Goal: Navigation & Orientation: Find specific page/section

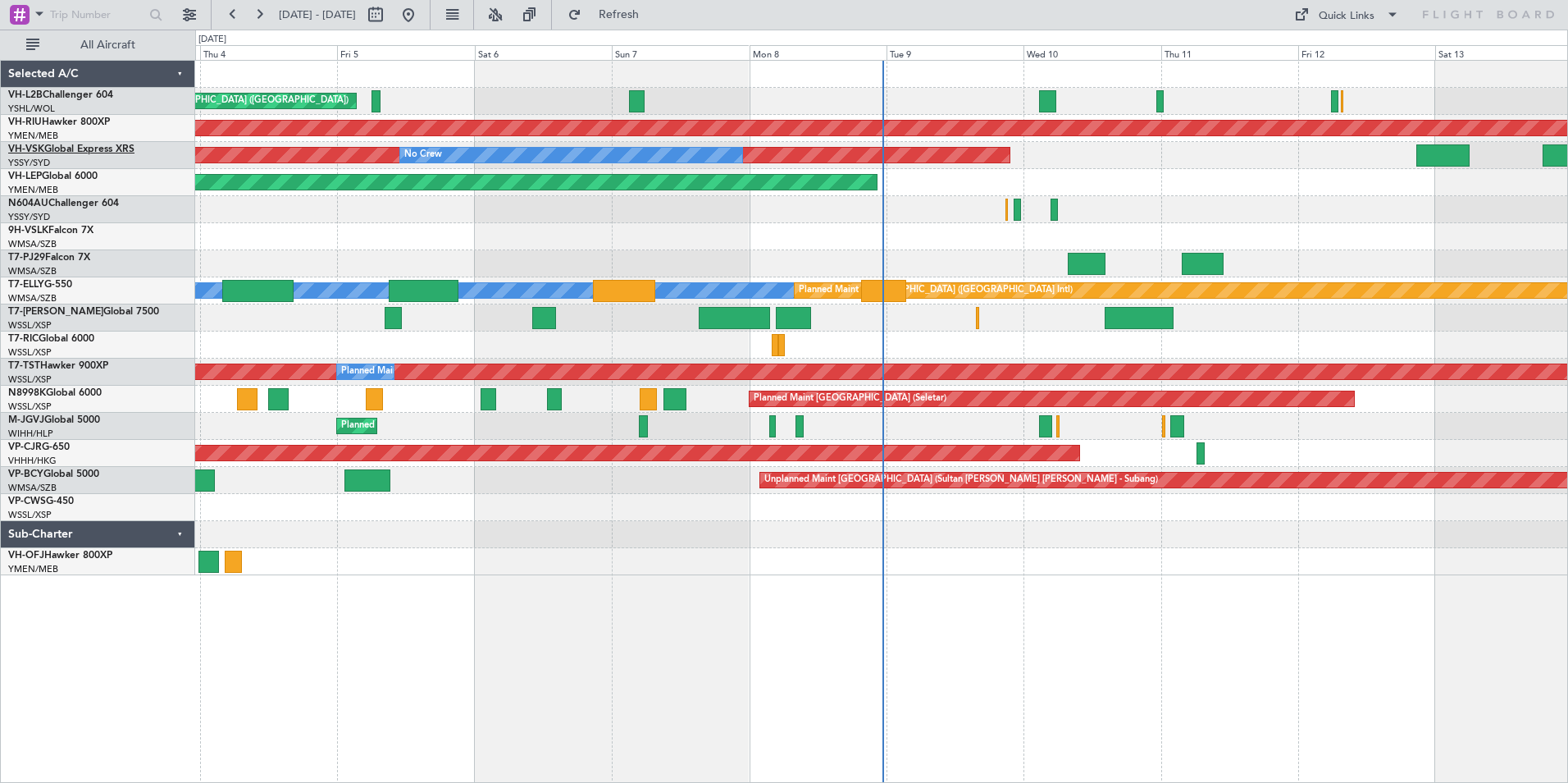
click at [56, 145] on link "VH-VSK Global Express XRS" at bounding box center [72, 149] width 126 height 9
click at [66, 92] on link "VH-L2B Challenger 604" at bounding box center [60, 95] width 105 height 9
click at [64, 231] on link "9H-VSLK Falcon 7X" at bounding box center [51, 230] width 85 height 9
click at [51, 260] on link "T7-PJ29 Falcon 7X" at bounding box center [49, 258] width 82 height 9
click at [60, 315] on link "T7-[PERSON_NAME] Global 7500" at bounding box center [84, 311] width 151 height 9
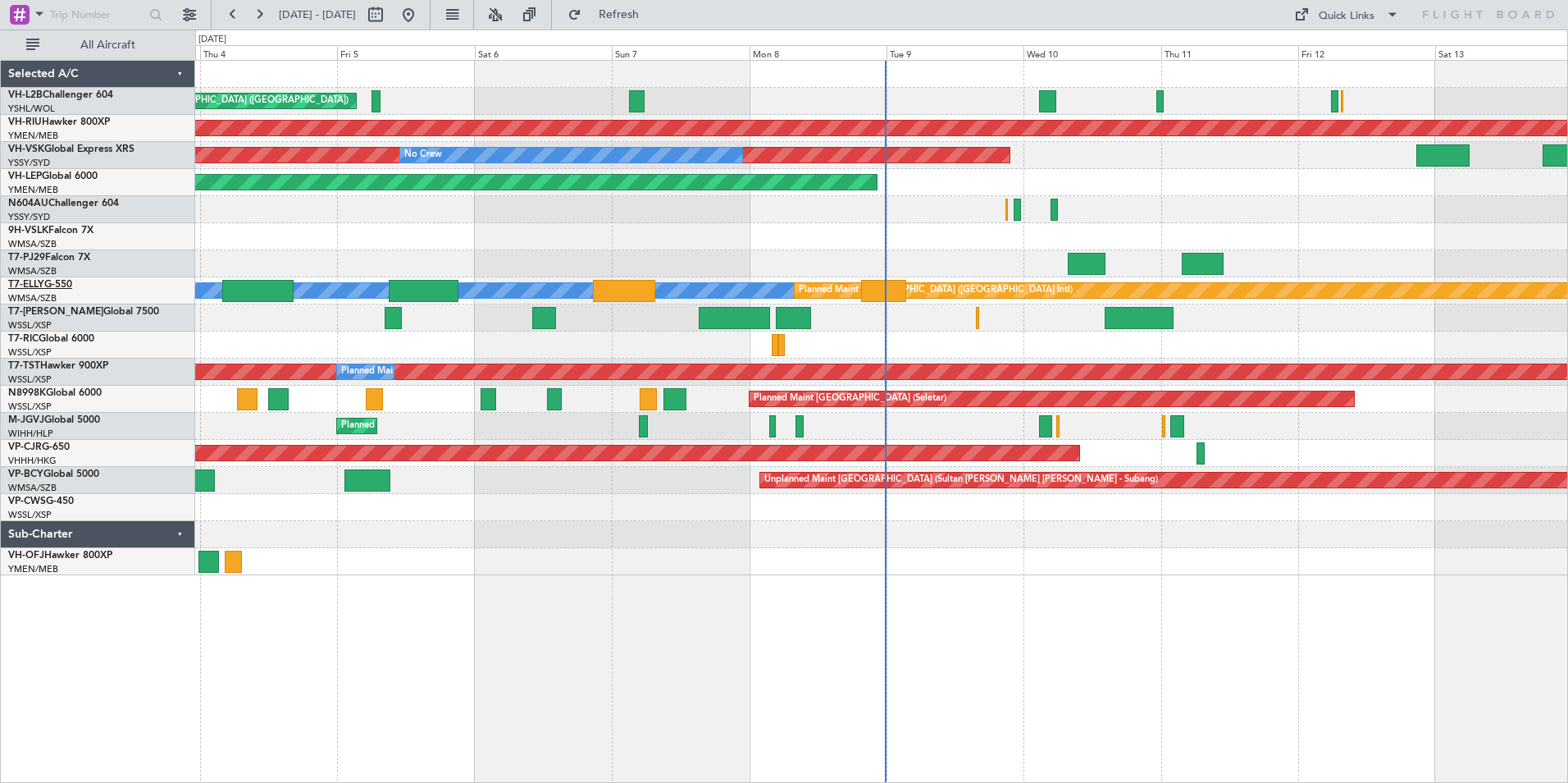
click at [47, 285] on link "T7-ELLY G-550" at bounding box center [41, 285] width 64 height 9
click at [41, 471] on span "VP-BCY" at bounding box center [25, 475] width 35 height 9
click at [42, 445] on link "VP-CJR G-650" at bounding box center [39, 447] width 61 height 9
click at [54, 422] on link "M-JGVJ Global 5000" at bounding box center [54, 420] width 91 height 9
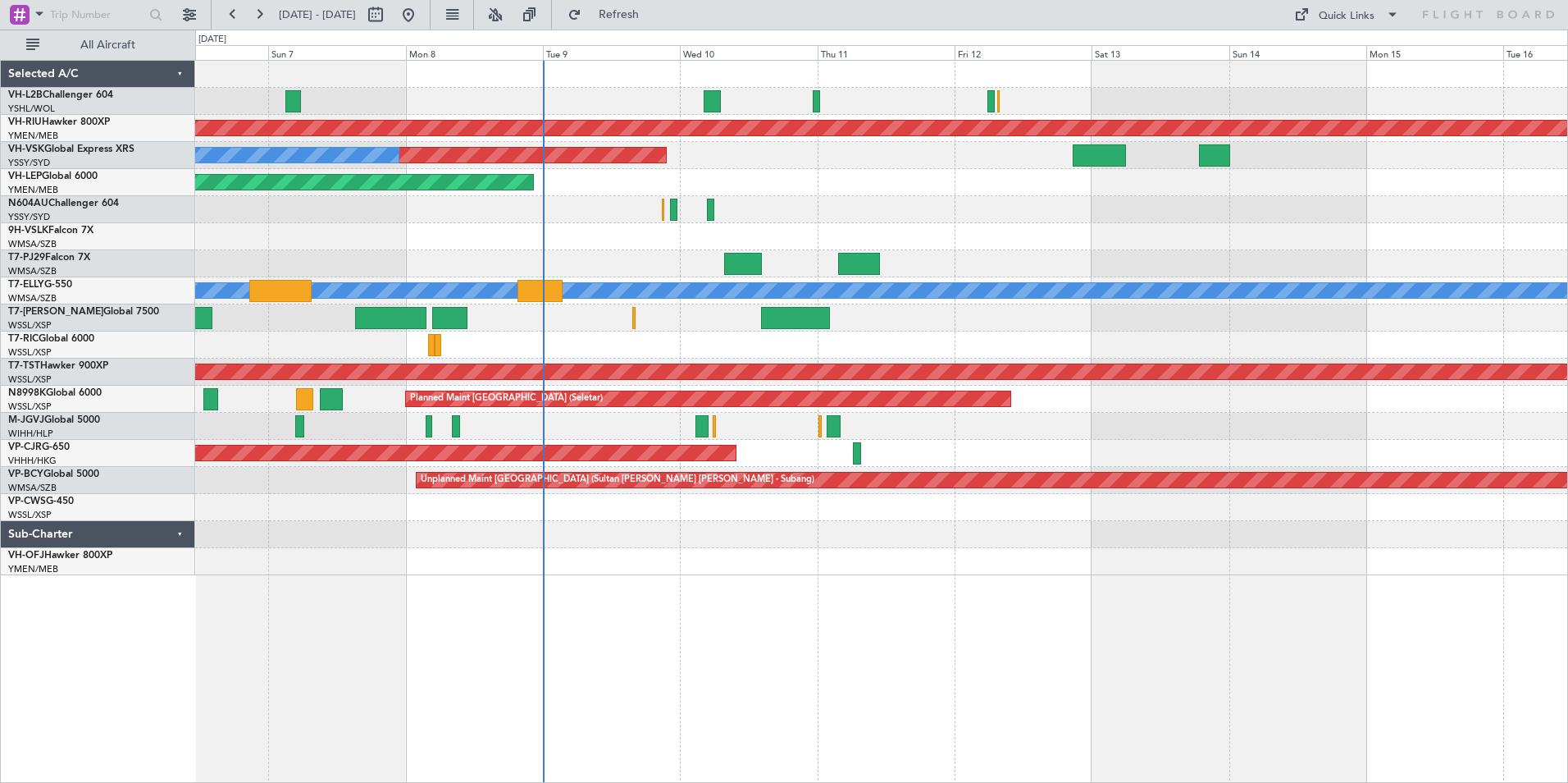
click at [863, 193] on div "Unplanned Maint Wichita (Wichita Mid-continent)" at bounding box center [881, 182] width 1372 height 27
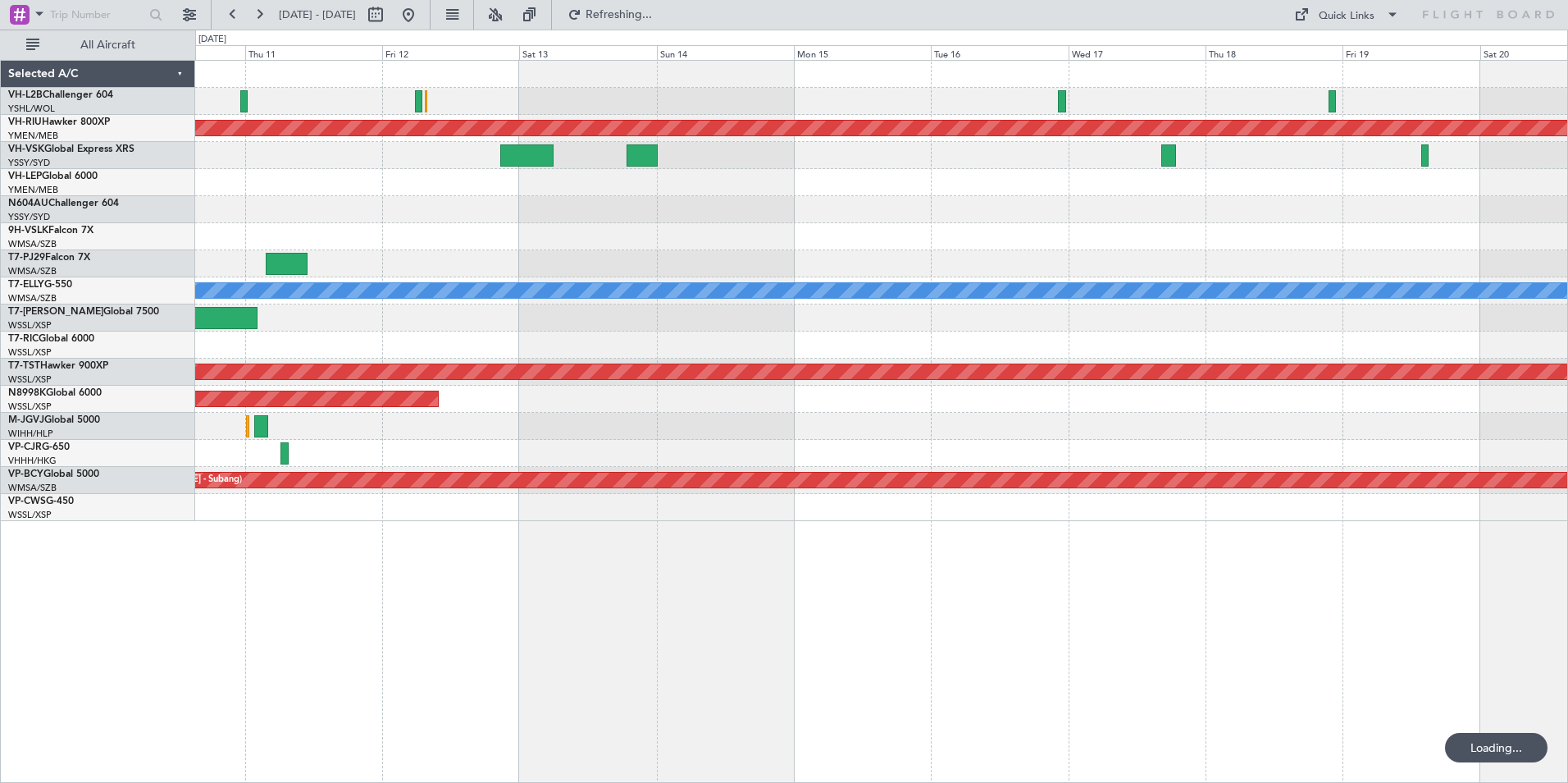
click at [965, 185] on div "Unplanned Maint Wichita (Wichita Mid-continent)" at bounding box center [881, 182] width 1372 height 27
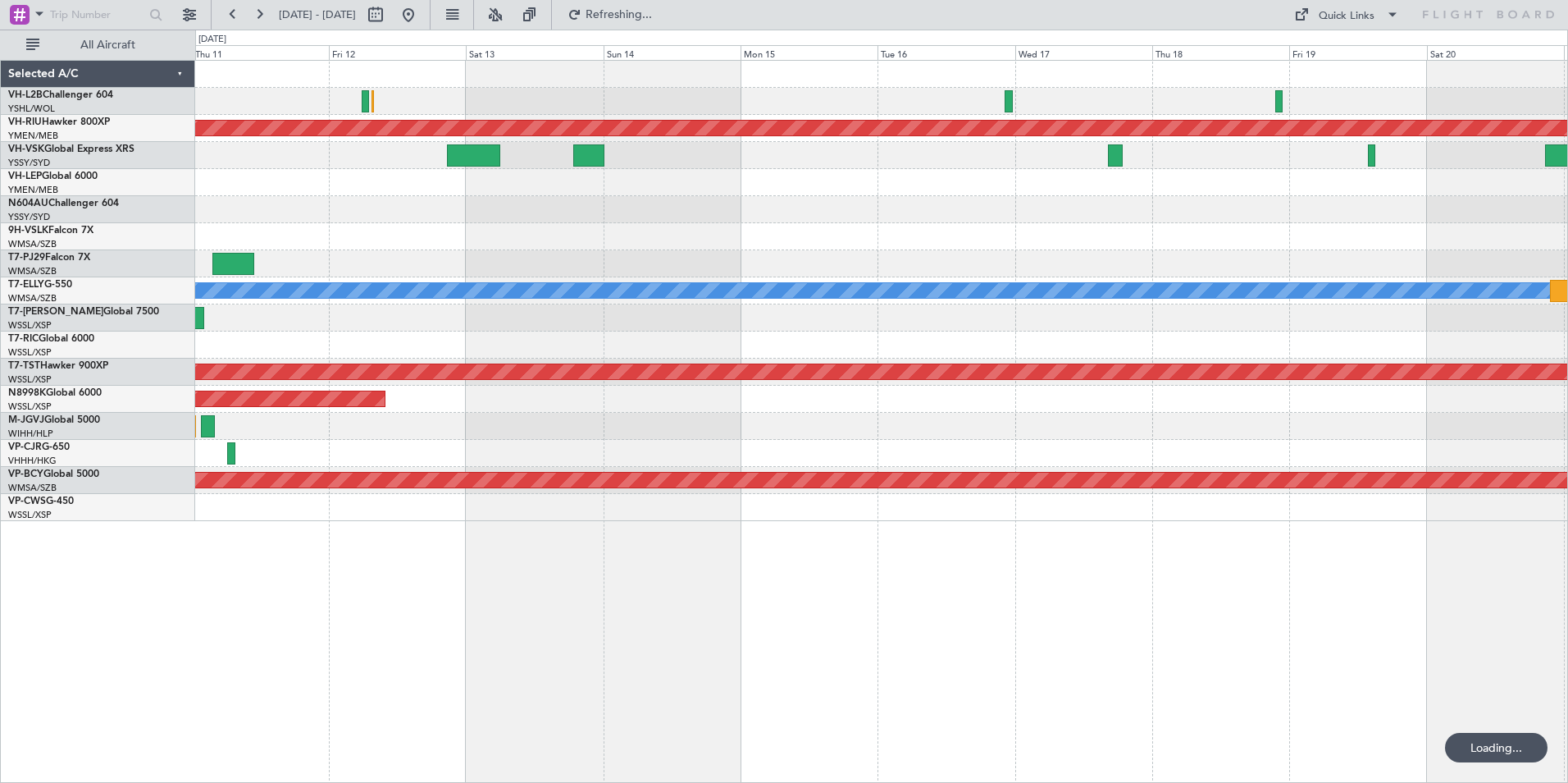
click at [1392, 241] on div "Planned Maint [GEOGRAPHIC_DATA] ([GEOGRAPHIC_DATA]) Unplanned Maint Sydney ([PE…" at bounding box center [881, 291] width 1372 height 460
